Goal: Find specific page/section: Find specific page/section

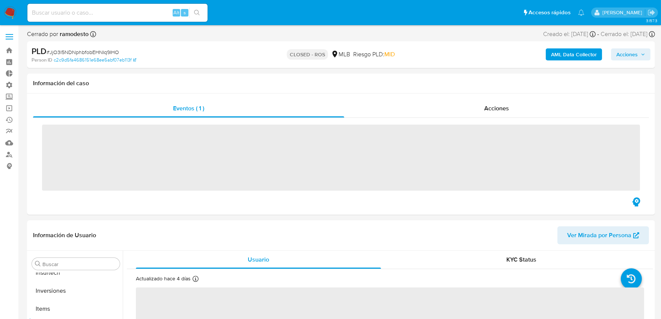
scroll to position [353, 0]
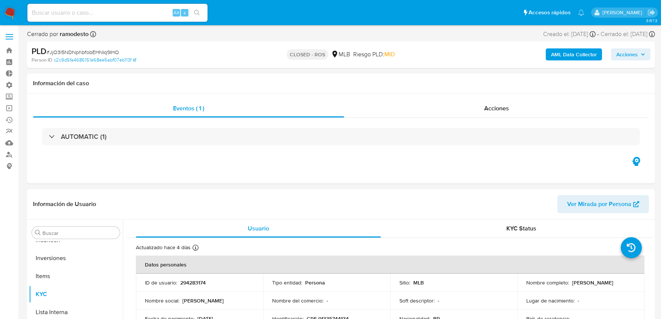
select select "10"
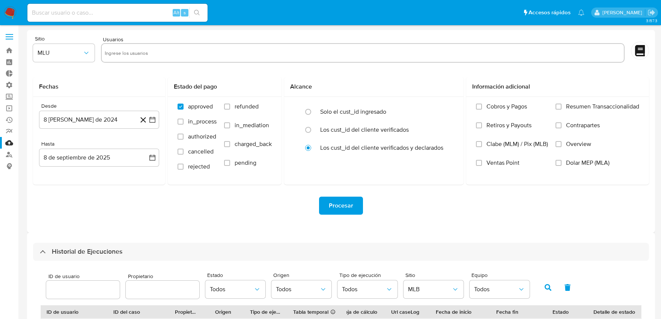
select select "10"
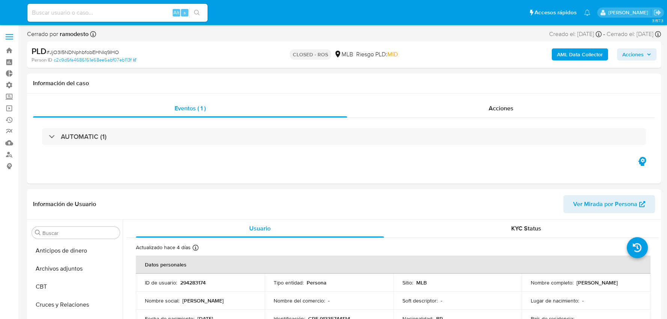
select select "10"
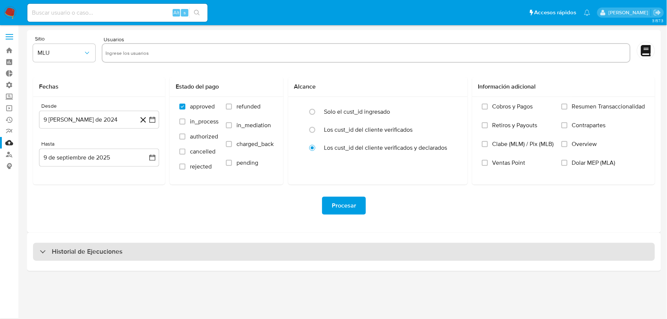
click at [227, 250] on div "Historial de Ejecuciones" at bounding box center [344, 252] width 622 height 18
select select "10"
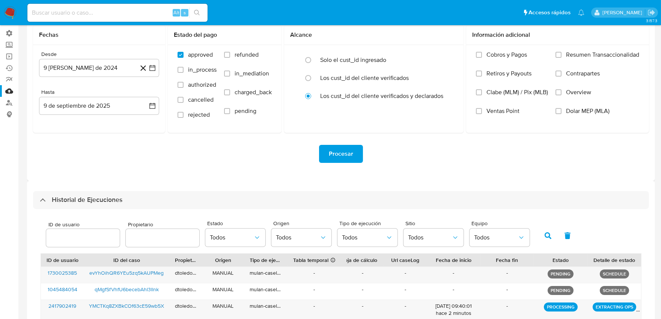
scroll to position [170, 0]
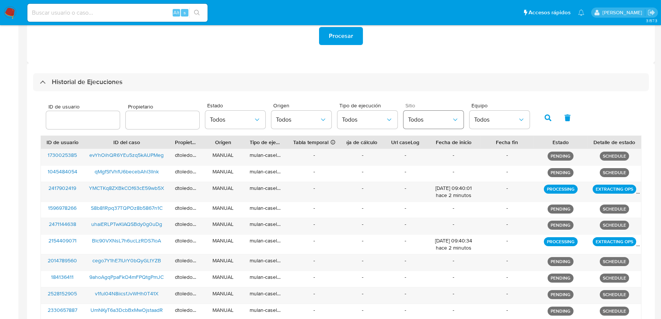
click at [420, 122] on span "Todos" at bounding box center [430, 120] width 44 height 8
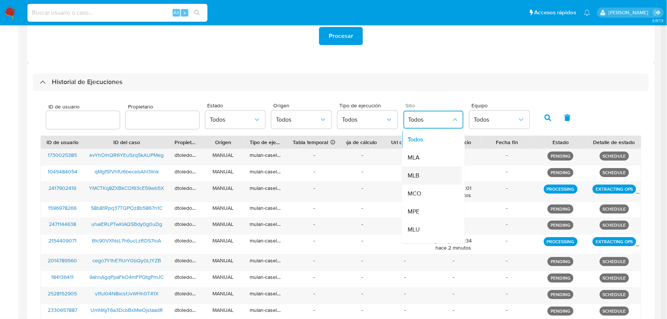
click at [421, 173] on div "MLB" at bounding box center [430, 176] width 44 height 18
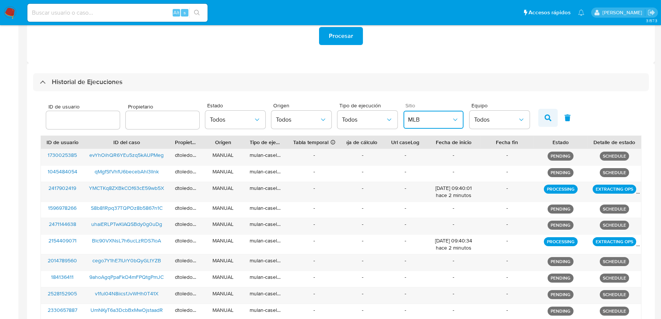
click at [547, 120] on icon "button" at bounding box center [548, 117] width 7 height 7
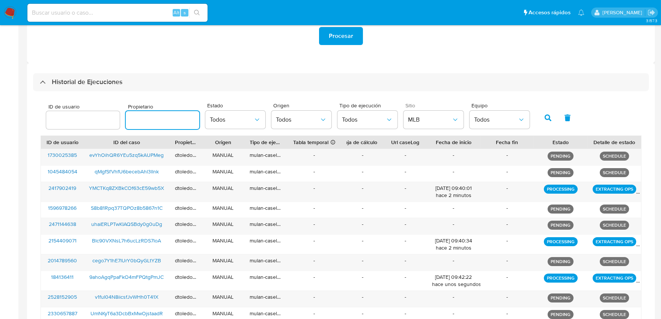
click at [159, 120] on input "text" at bounding box center [163, 120] width 74 height 10
type input "schabay"
click at [538, 118] on button "button" at bounding box center [548, 118] width 20 height 18
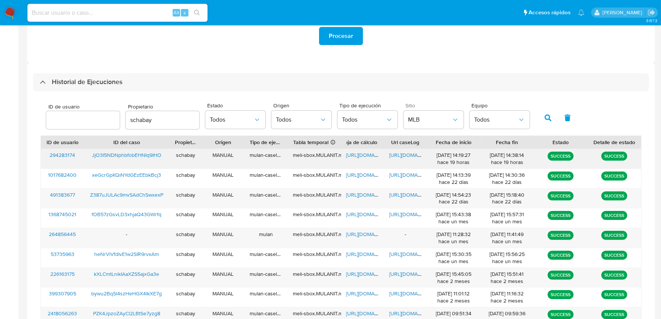
click at [411, 155] on span "https://docs.google.com/document/d/14ZSCUmJT_TbjRkOCCZ-uLm7CO7JGrSo3w4qAby3Y8AA…" at bounding box center [415, 155] width 52 height 8
